Goal: Task Accomplishment & Management: Manage account settings

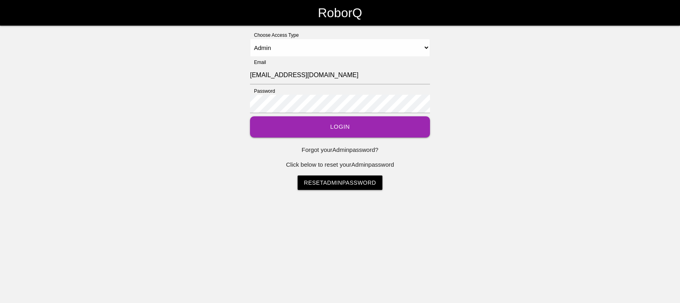
select select "Admin"
click at [321, 123] on button "Login" at bounding box center [340, 126] width 180 height 21
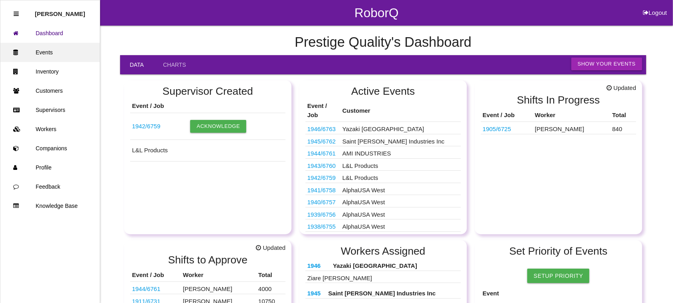
click at [49, 47] on link "Events" at bounding box center [49, 52] width 99 height 19
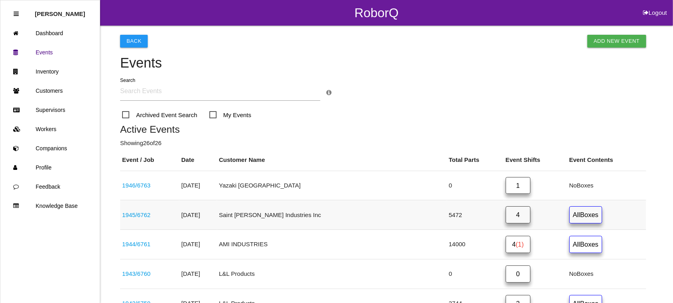
click at [146, 213] on link "1945 / 6762" at bounding box center [136, 215] width 28 height 7
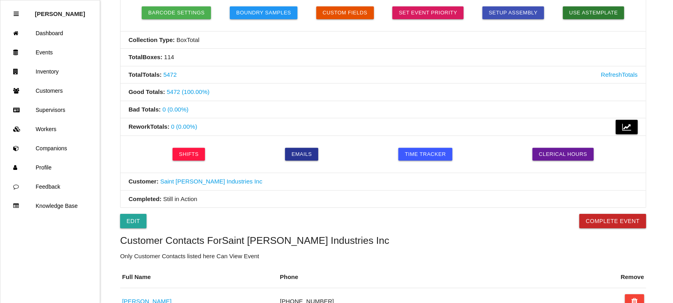
scroll to position [602, 0]
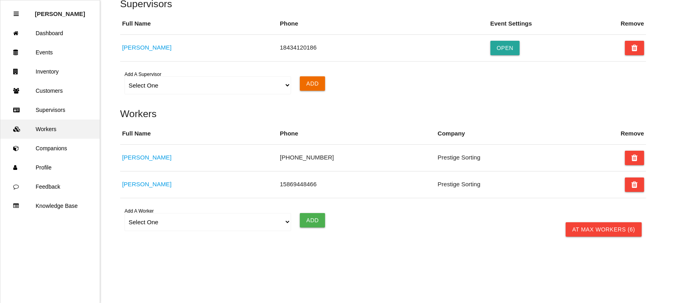
click at [54, 128] on link "Workers" at bounding box center [49, 129] width 99 height 19
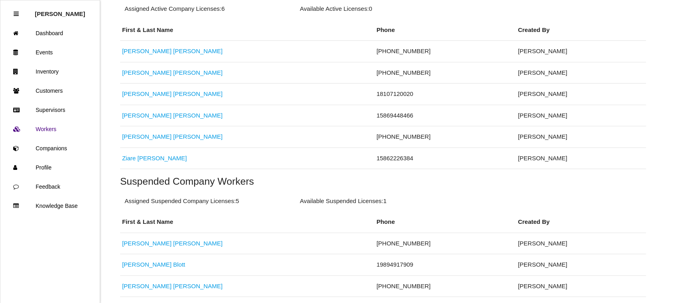
scroll to position [174, 0]
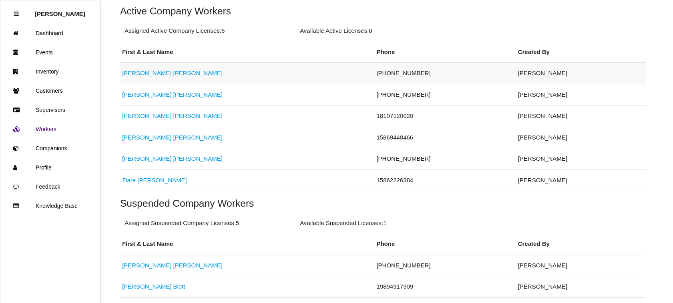
click at [131, 75] on link "[PERSON_NAME]" at bounding box center [172, 73] width 100 height 7
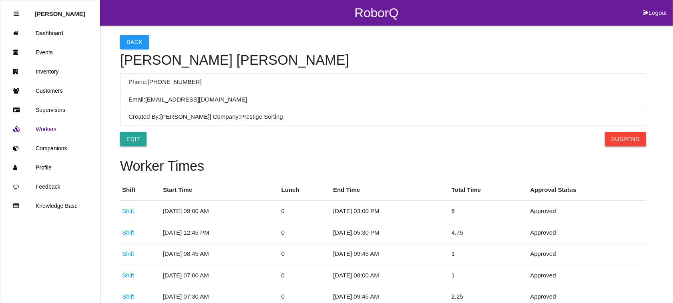
click at [629, 134] on button "Suspend" at bounding box center [625, 139] width 41 height 14
click at [133, 42] on button "Back" at bounding box center [134, 42] width 29 height 14
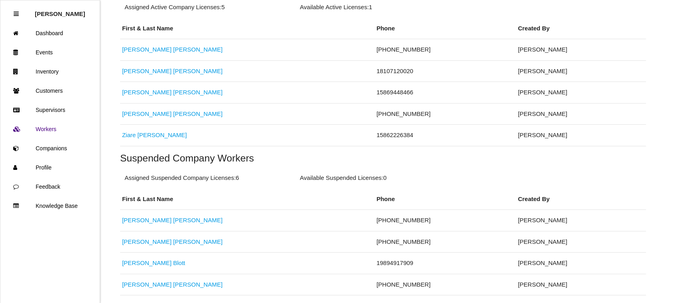
scroll to position [274, 0]
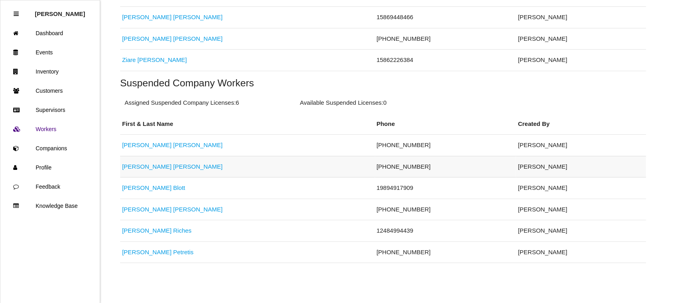
click at [134, 163] on link "[PERSON_NAME]" at bounding box center [172, 166] width 100 height 7
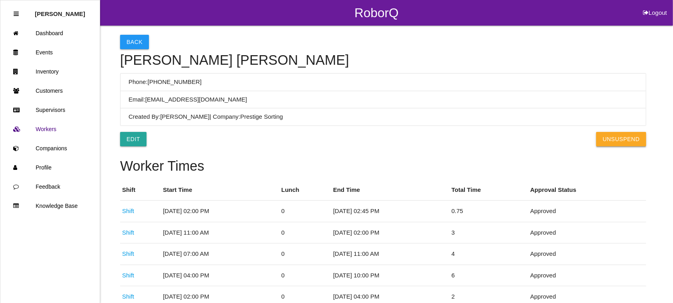
click at [626, 138] on button "UnSuspend" at bounding box center [621, 139] width 50 height 14
click at [135, 41] on button "Back" at bounding box center [134, 42] width 29 height 14
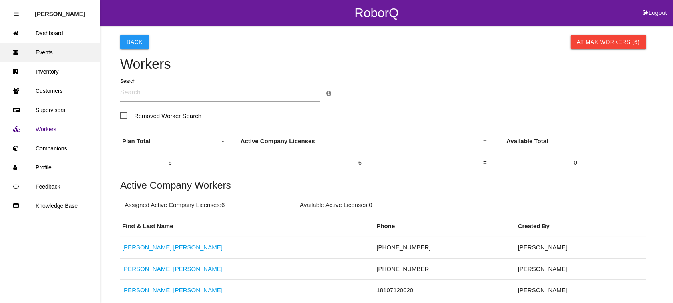
click at [57, 48] on link "Events" at bounding box center [49, 52] width 99 height 19
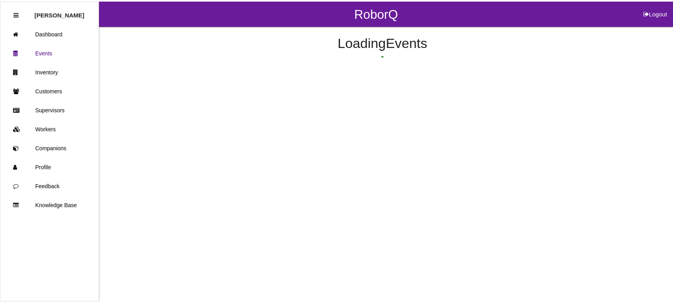
scroll to position [51, 0]
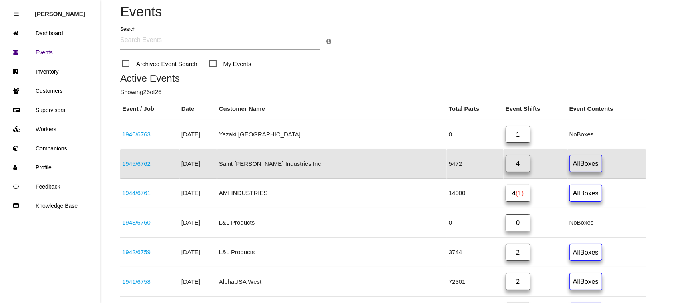
click at [132, 161] on link "1945 / 6762" at bounding box center [136, 163] width 28 height 7
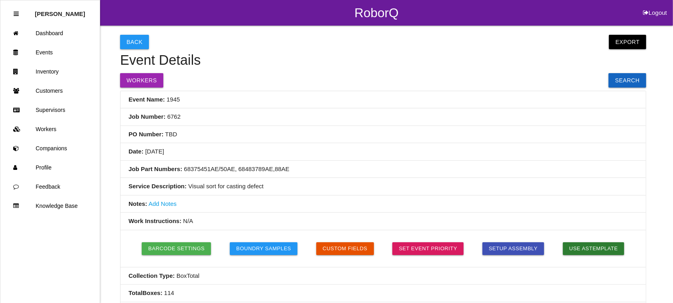
scroll to position [602, 0]
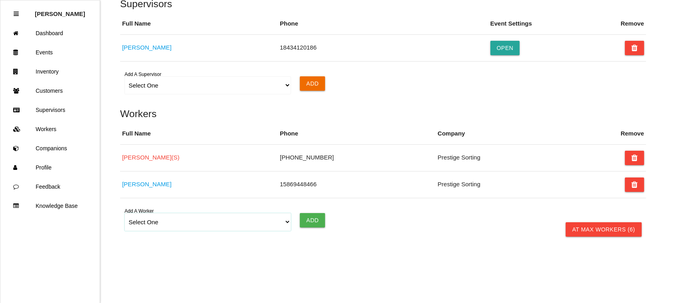
click at [286, 224] on select "Select One [PERSON_NAME] [PERSON_NAME] [PERSON_NAME] [PERSON_NAME] [PERSON_NAME…" at bounding box center [207, 222] width 166 height 18
select select "5f593052c8d11600122bb4df"
click at [124, 213] on select "Select One [PERSON_NAME] [PERSON_NAME] [PERSON_NAME] [PERSON_NAME] [PERSON_NAME…" at bounding box center [207, 222] width 166 height 18
click at [313, 215] on input "Add" at bounding box center [312, 220] width 25 height 14
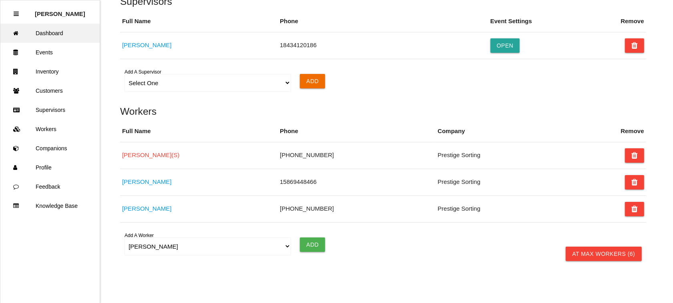
click at [50, 27] on link "Dashboard" at bounding box center [49, 33] width 99 height 19
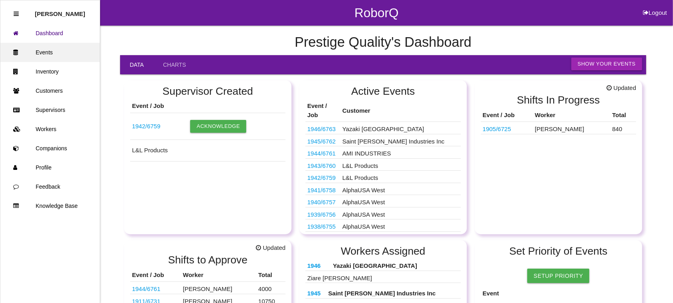
click at [49, 49] on link "Events" at bounding box center [49, 52] width 99 height 19
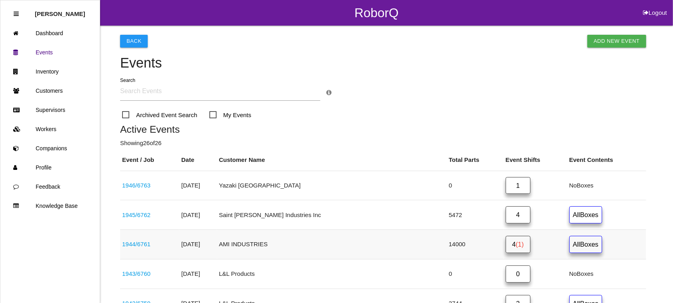
click at [515, 245] on span "(1)" at bounding box center [519, 244] width 8 height 7
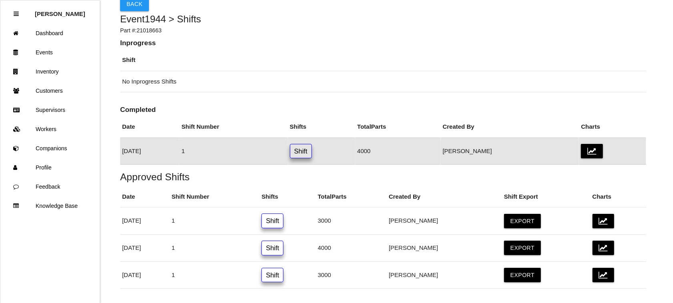
click at [312, 152] on link "Shift" at bounding box center [301, 151] width 22 height 15
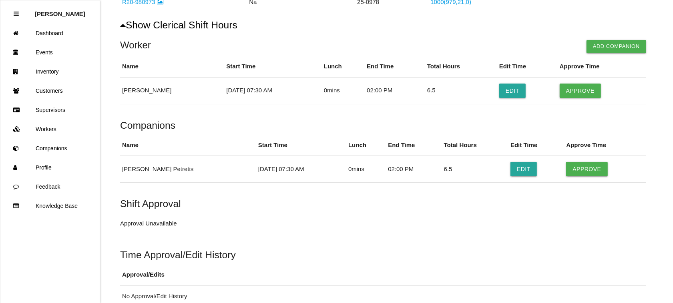
scroll to position [250, 0]
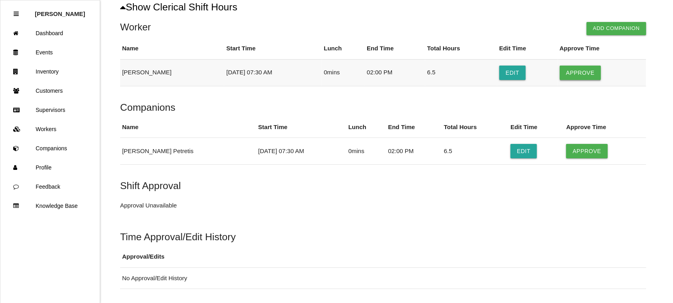
click at [583, 72] on button "Approve" at bounding box center [579, 73] width 41 height 14
click at [577, 150] on button "Approve" at bounding box center [586, 151] width 41 height 14
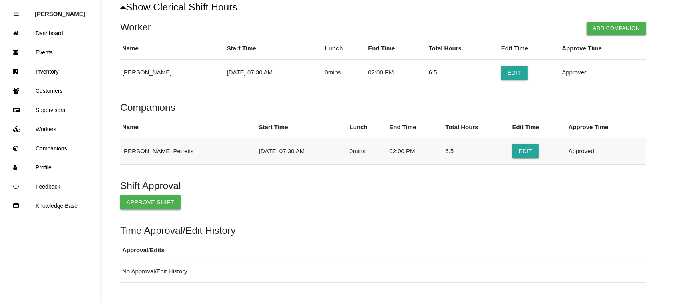
click at [152, 203] on button "Approve Shift" at bounding box center [150, 202] width 60 height 14
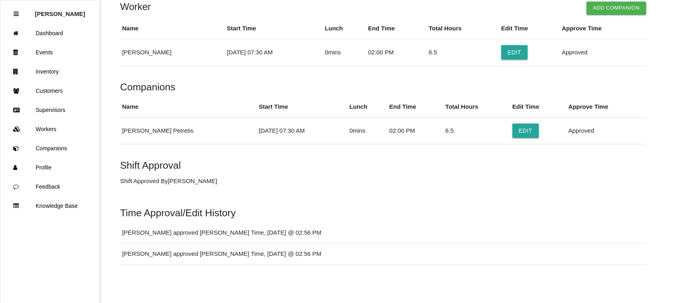
scroll to position [0, 0]
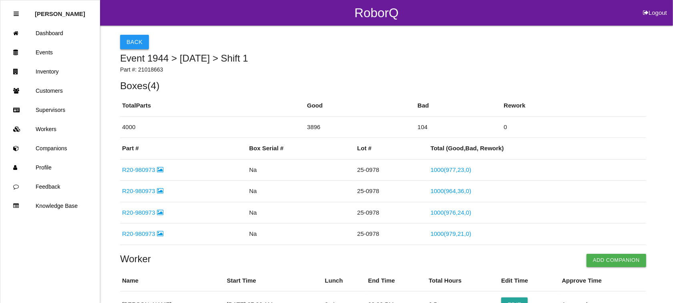
click at [136, 38] on button "Back" at bounding box center [134, 42] width 29 height 14
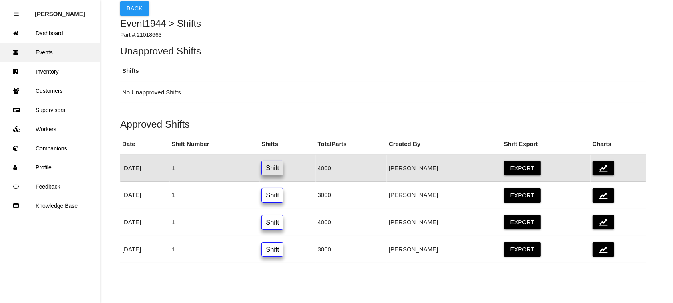
click at [39, 48] on link "Events" at bounding box center [49, 52] width 99 height 19
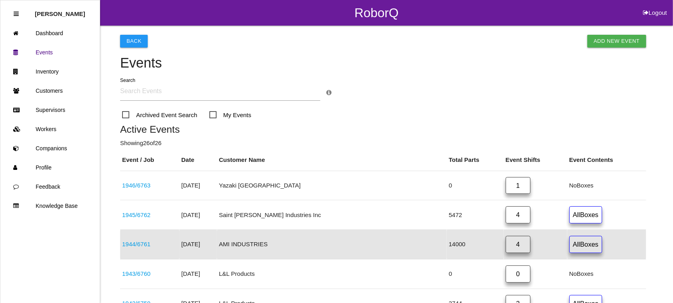
click at [651, 6] on button "Logout" at bounding box center [655, 3] width 36 height 6
select select "Admin"
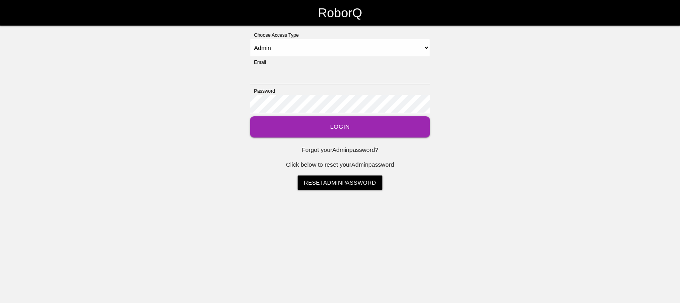
type input "[EMAIL_ADDRESS][DOMAIN_NAME]"
